Goal: Information Seeking & Learning: Learn about a topic

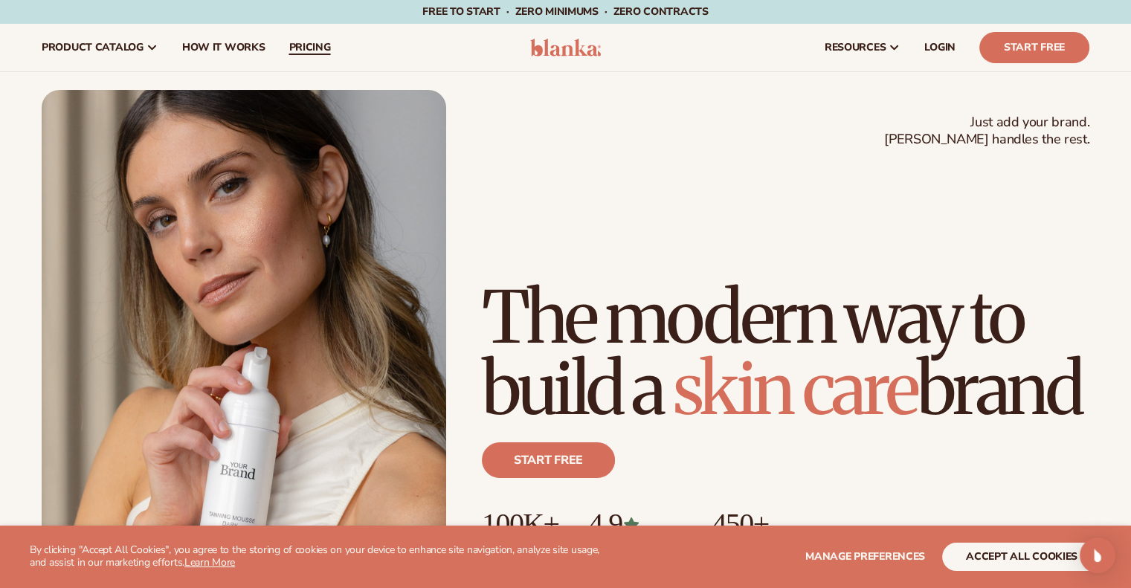
click at [305, 38] on link "pricing" at bounding box center [309, 48] width 65 height 48
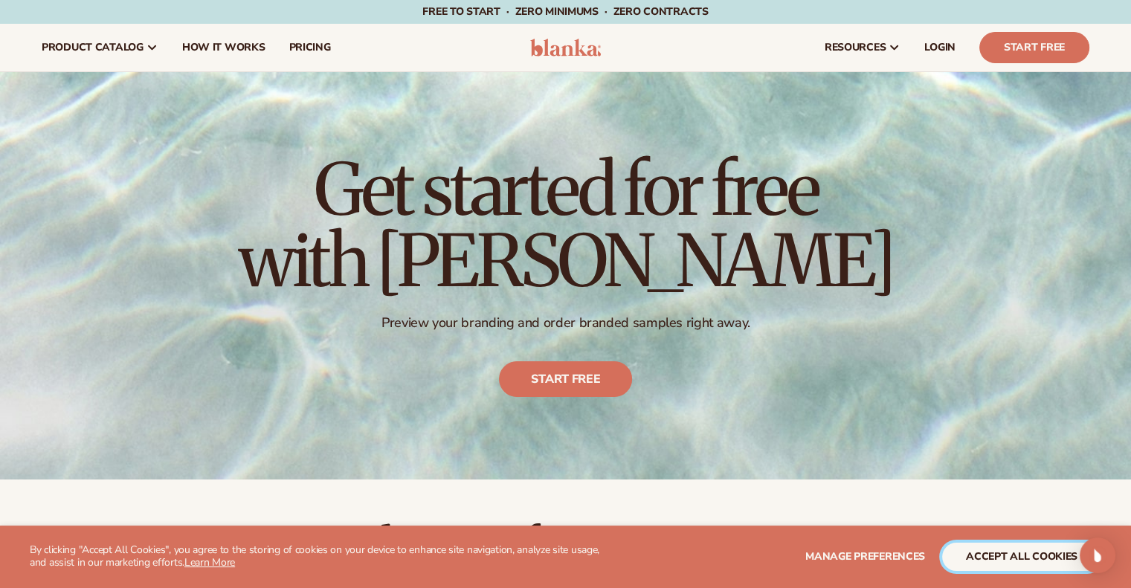
click at [1030, 557] on button "accept all cookies" at bounding box center [1021, 557] width 159 height 28
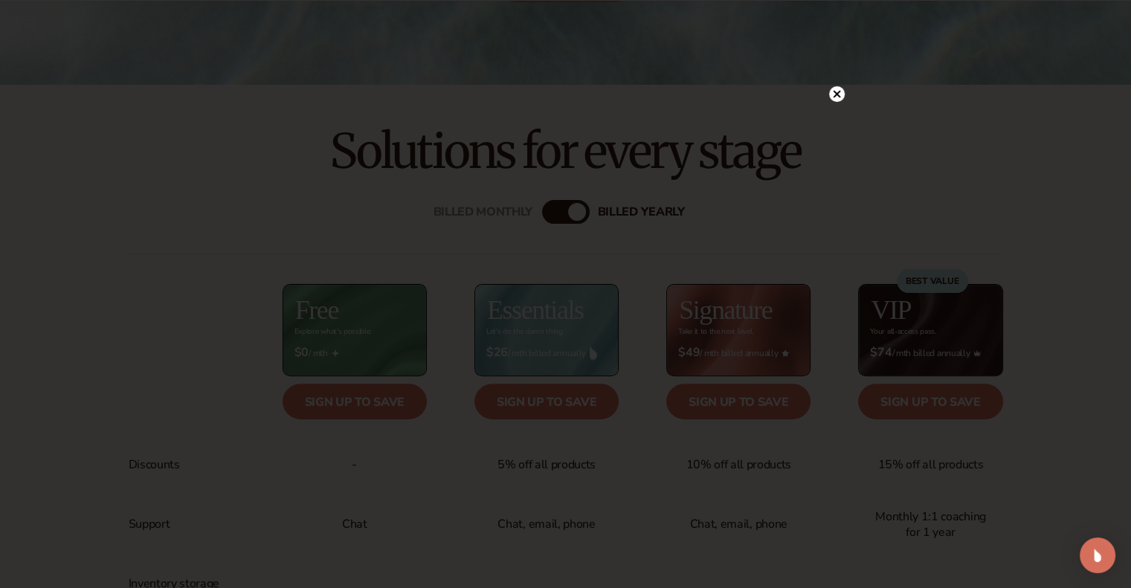
scroll to position [402, 0]
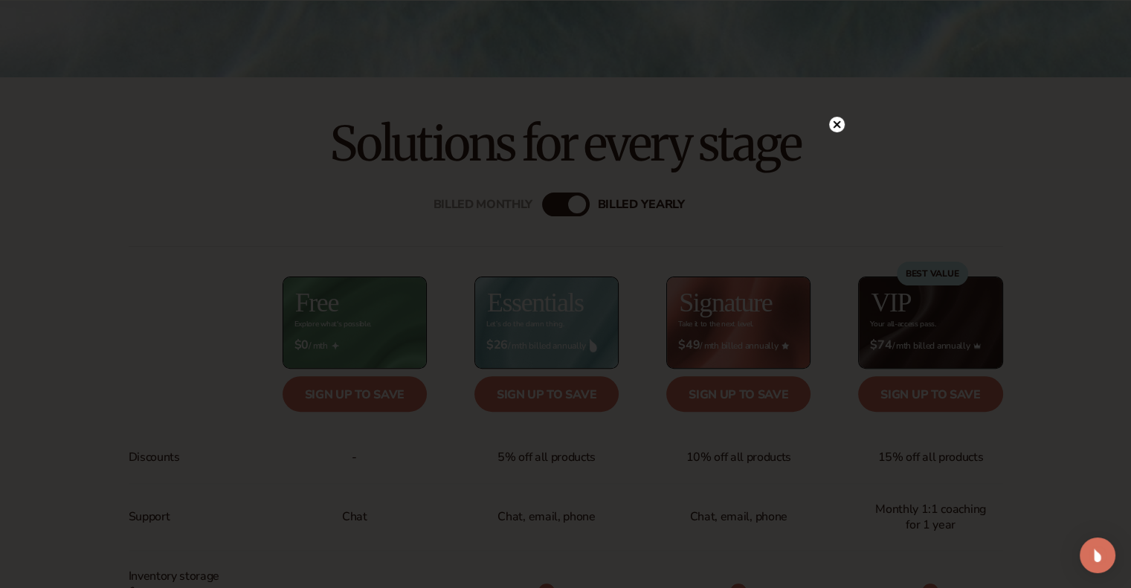
click at [830, 125] on circle at bounding box center [837, 125] width 16 height 16
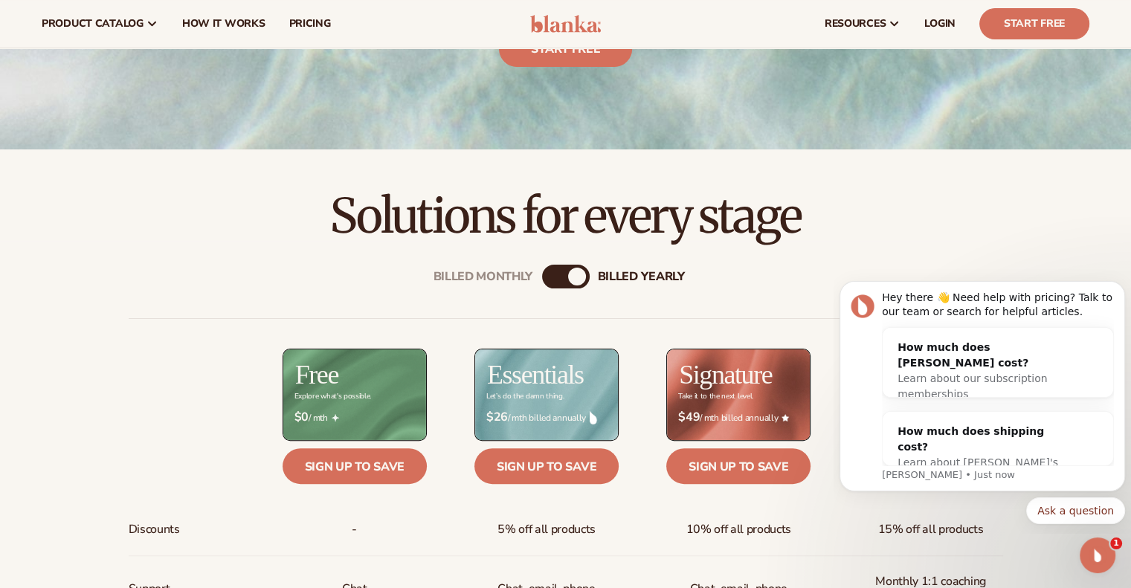
scroll to position [0, 0]
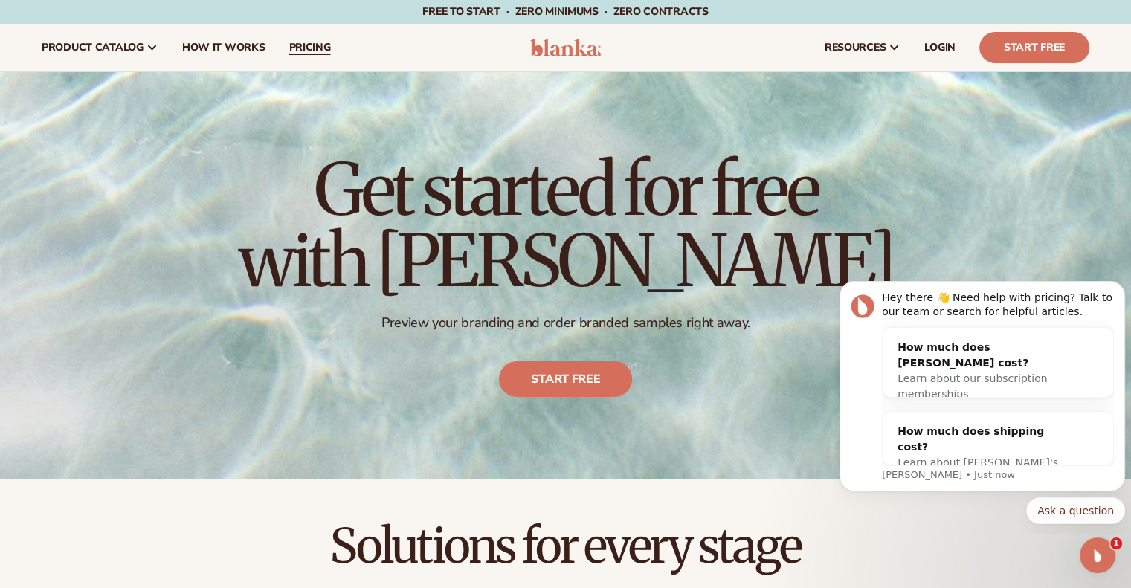
click at [312, 42] on span "pricing" at bounding box center [309, 48] width 42 height 12
click at [313, 50] on span "pricing" at bounding box center [309, 48] width 42 height 12
click at [217, 50] on span "How It Works" at bounding box center [223, 48] width 83 height 12
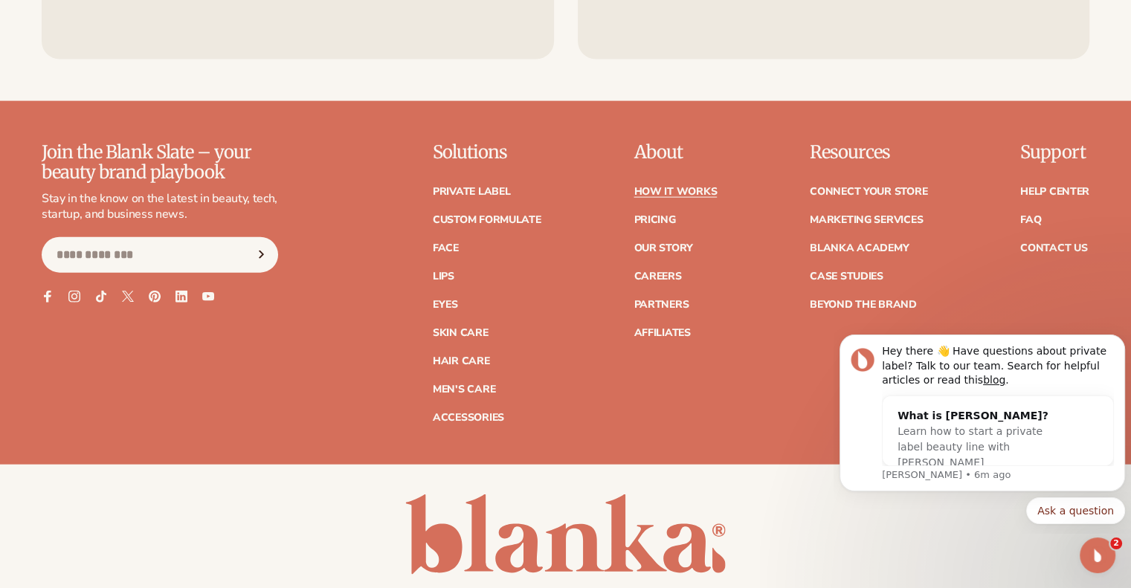
scroll to position [3399, 0]
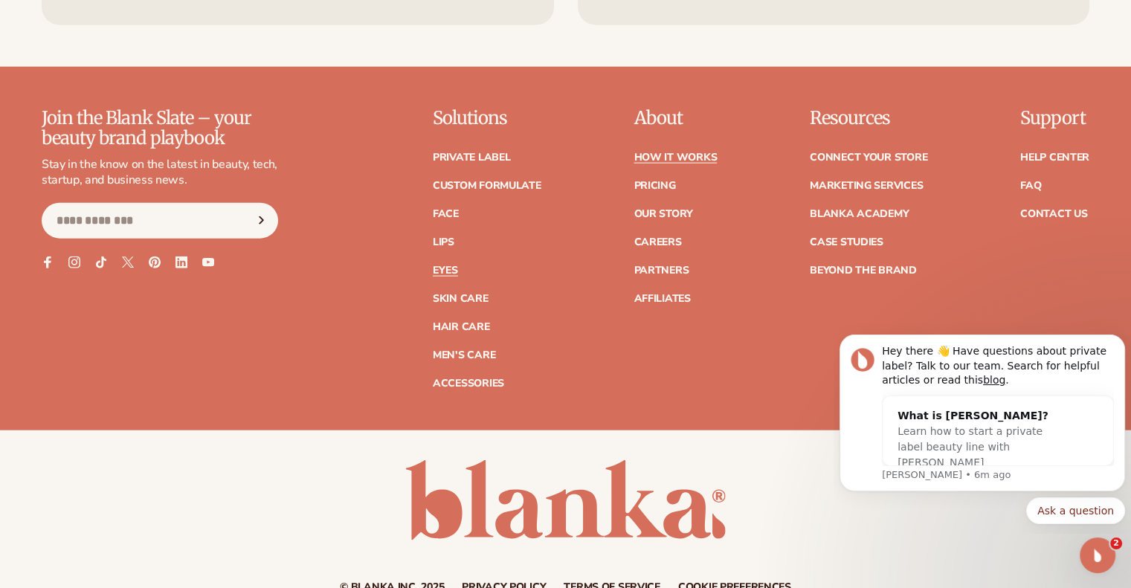
click at [447, 267] on link "Eyes" at bounding box center [445, 270] width 25 height 10
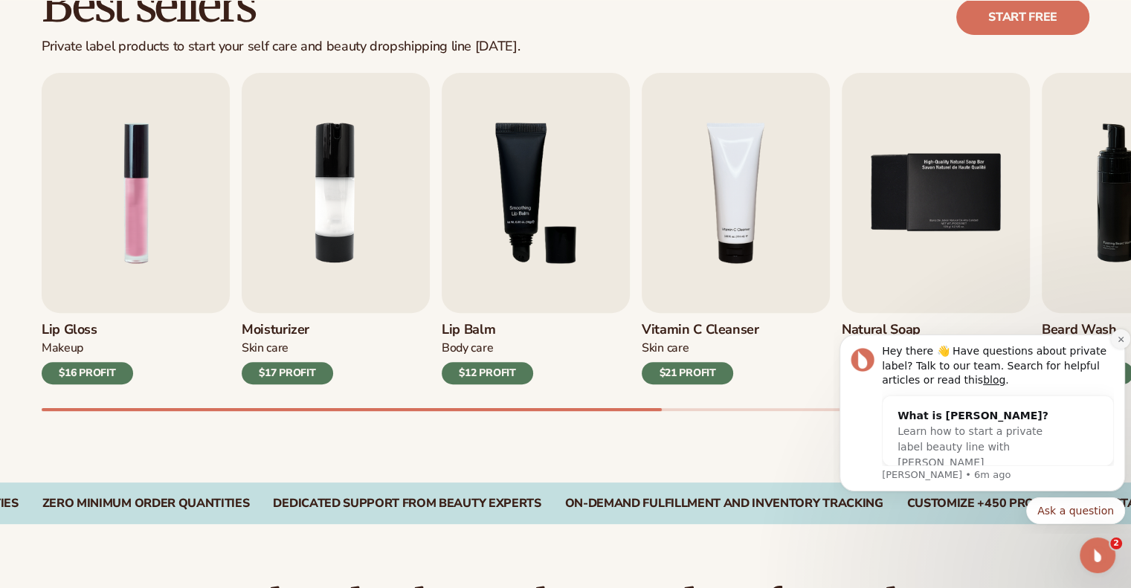
click at [1121, 343] on button "Dismiss notification" at bounding box center [1120, 338] width 19 height 19
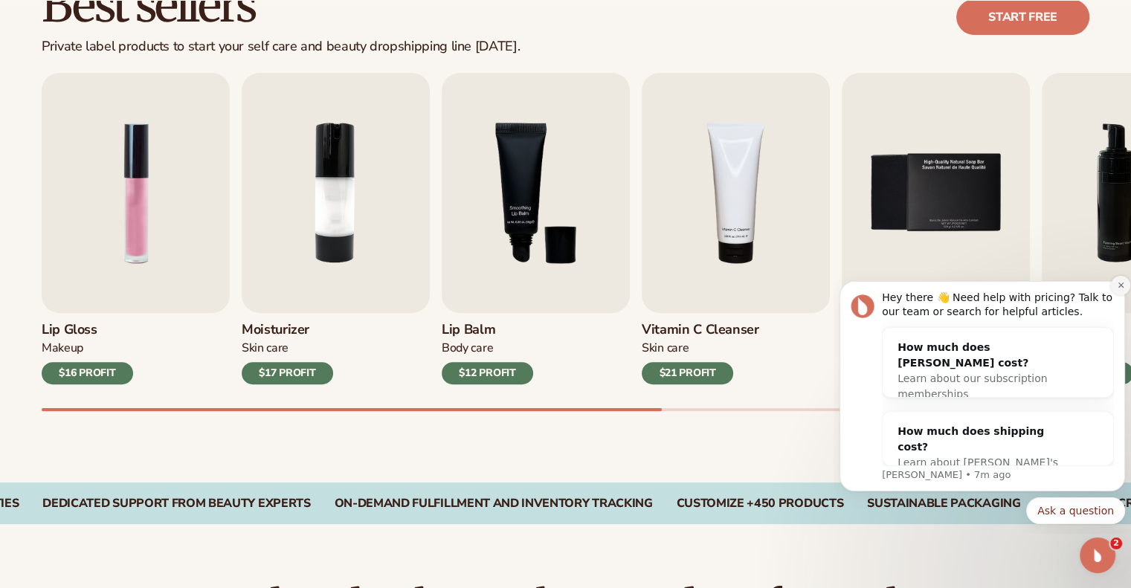
click at [1120, 289] on icon "Dismiss notification" at bounding box center [1121, 285] width 8 height 8
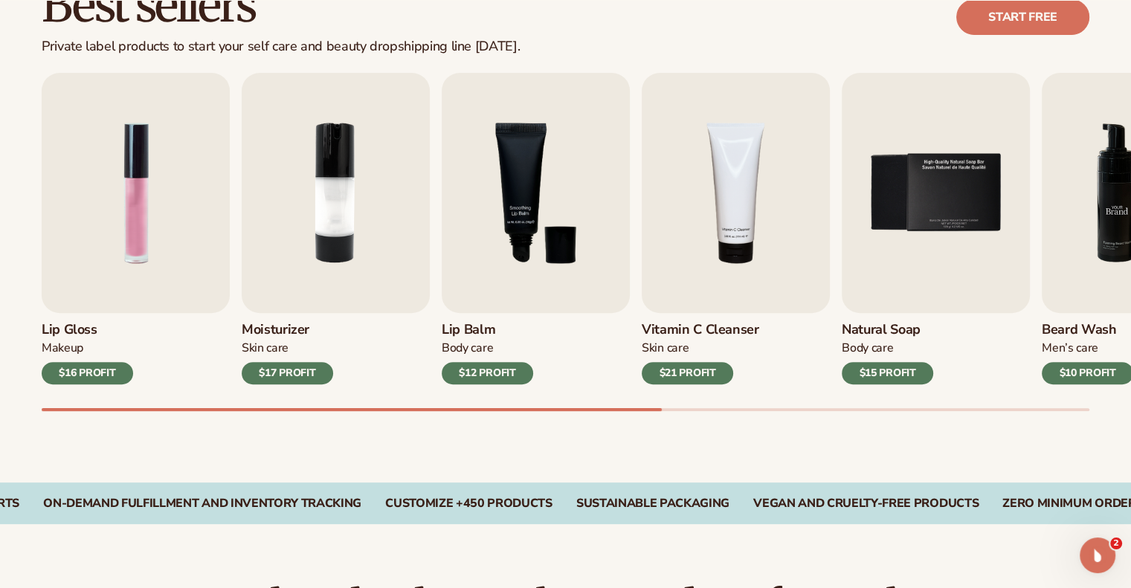
click at [914, 315] on div "Lip Gloss Makeup $16 PROFIT Moisturizer Skin Care $17 PROFIT Lip Balm" at bounding box center [565, 228] width 1047 height 311
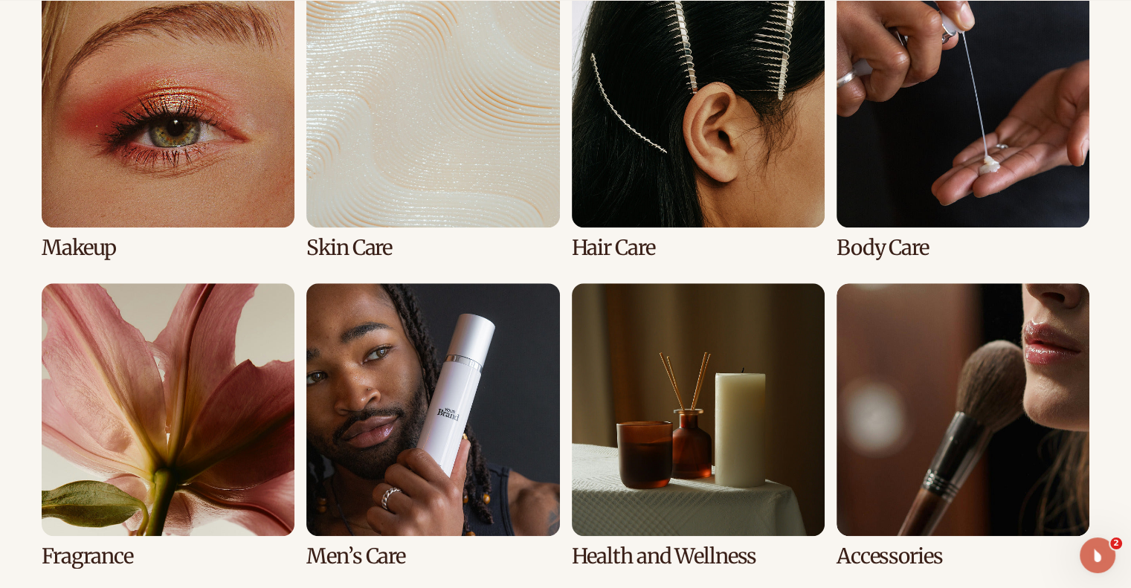
scroll to position [1206, 0]
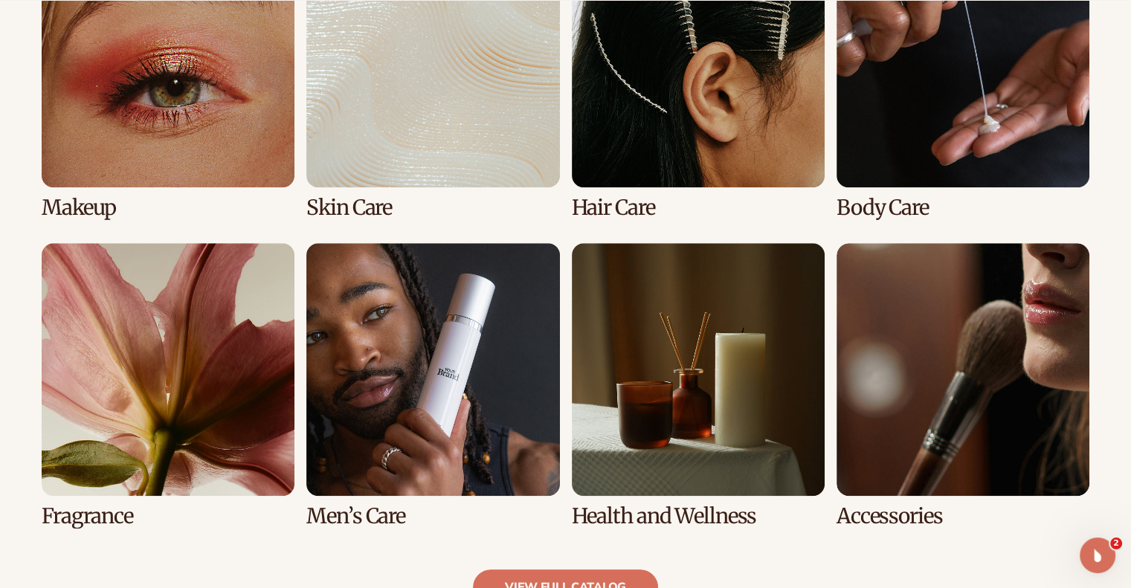
click at [229, 131] on link "1 / 8" at bounding box center [168, 77] width 253 height 285
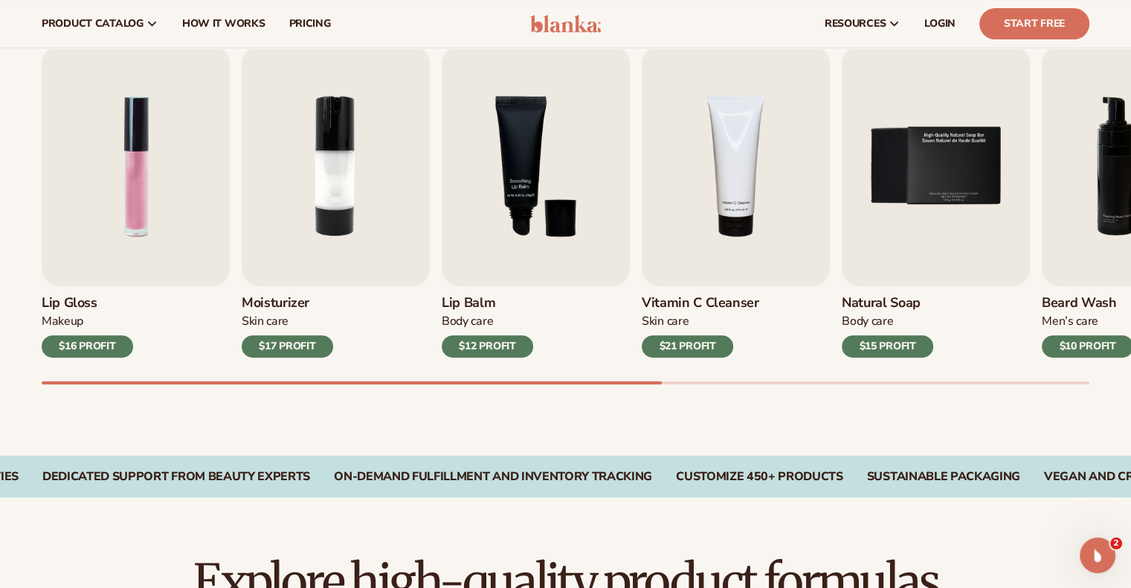
scroll to position [478, 0]
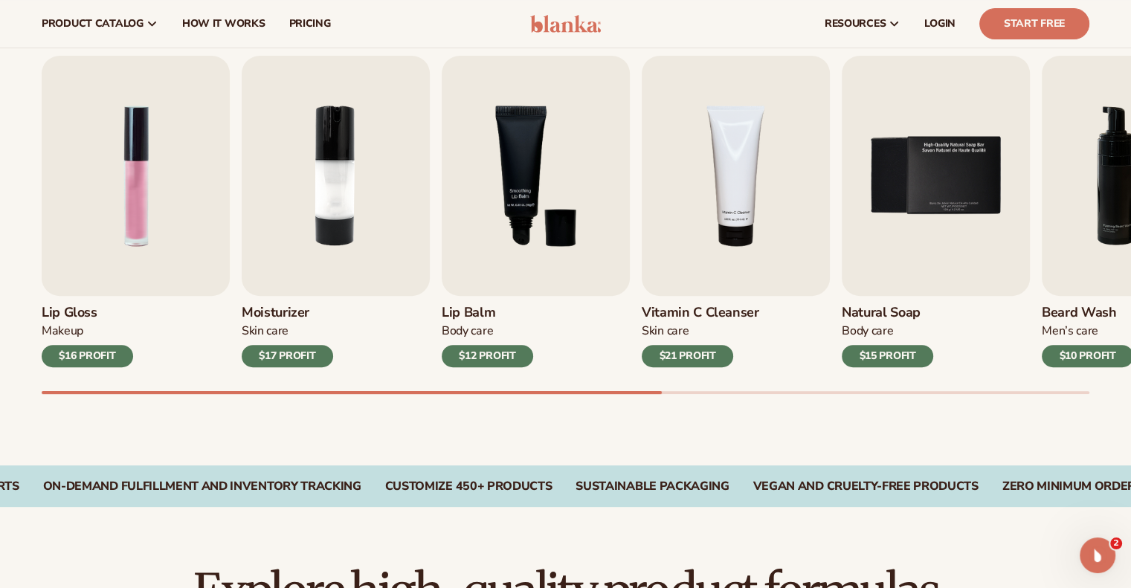
click at [103, 354] on div "$16 PROFIT" at bounding box center [87, 356] width 91 height 22
click at [123, 181] on img "1 / 9" at bounding box center [136, 176] width 188 height 240
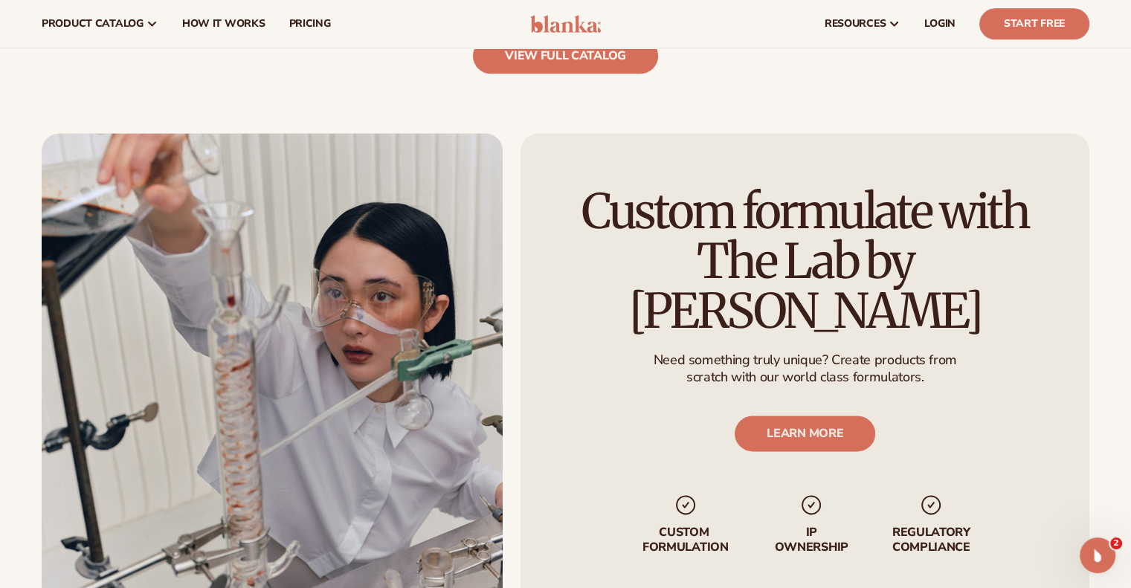
scroll to position [1652, 0]
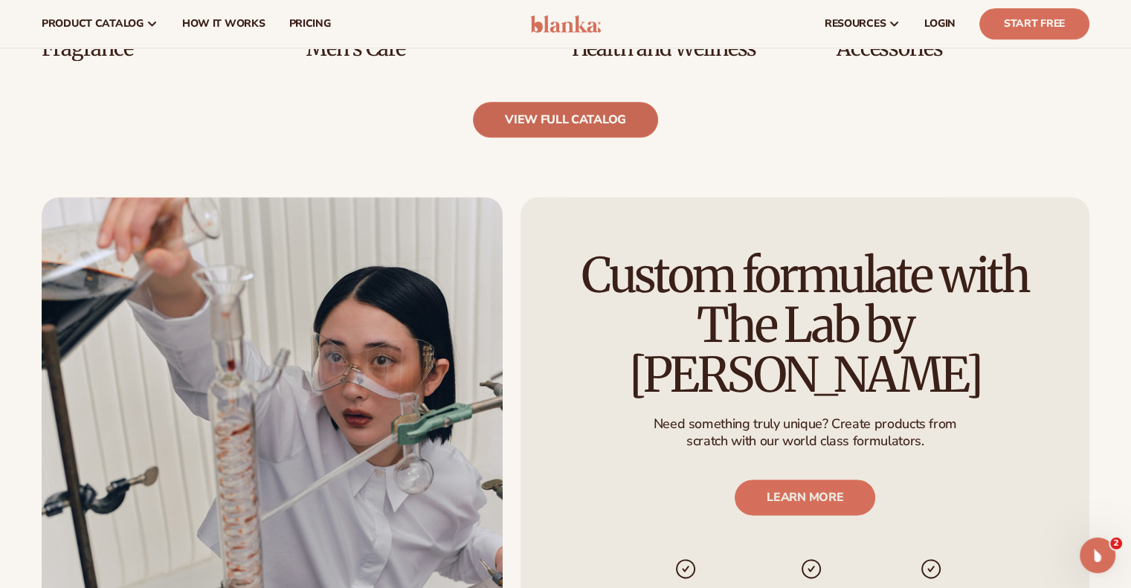
click at [602, 124] on link "view full catalog" at bounding box center [565, 120] width 185 height 36
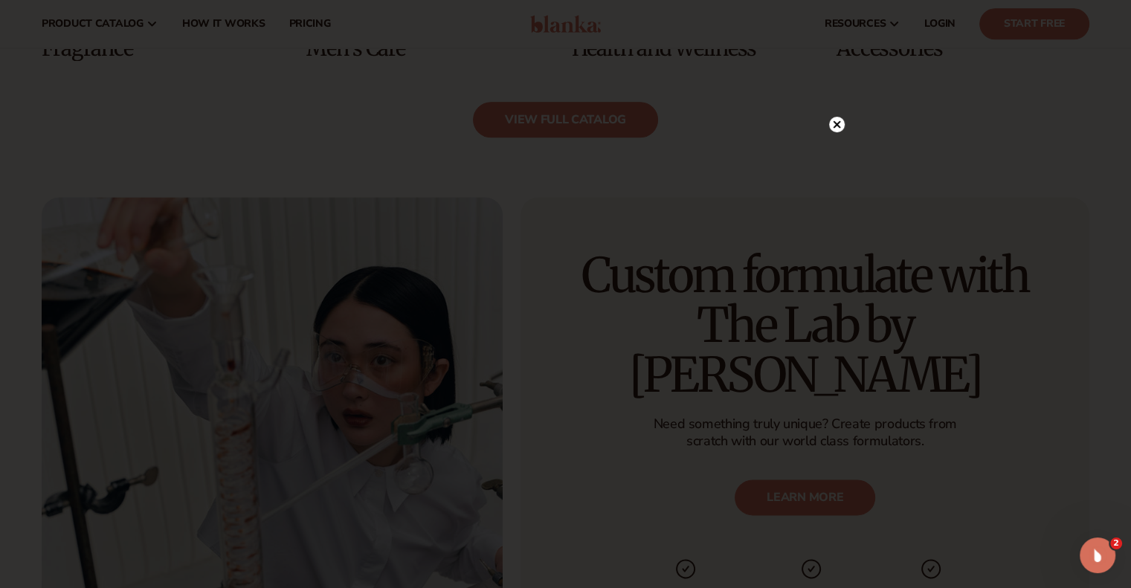
click at [839, 125] on circle at bounding box center [837, 125] width 16 height 16
